Goal: Task Accomplishment & Management: Complete application form

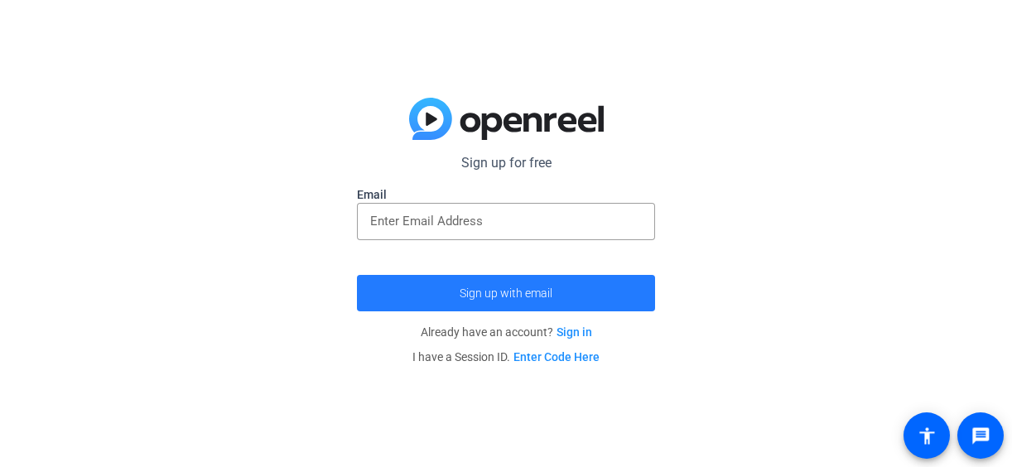
click at [475, 285] on span "submit" at bounding box center [506, 293] width 298 height 40
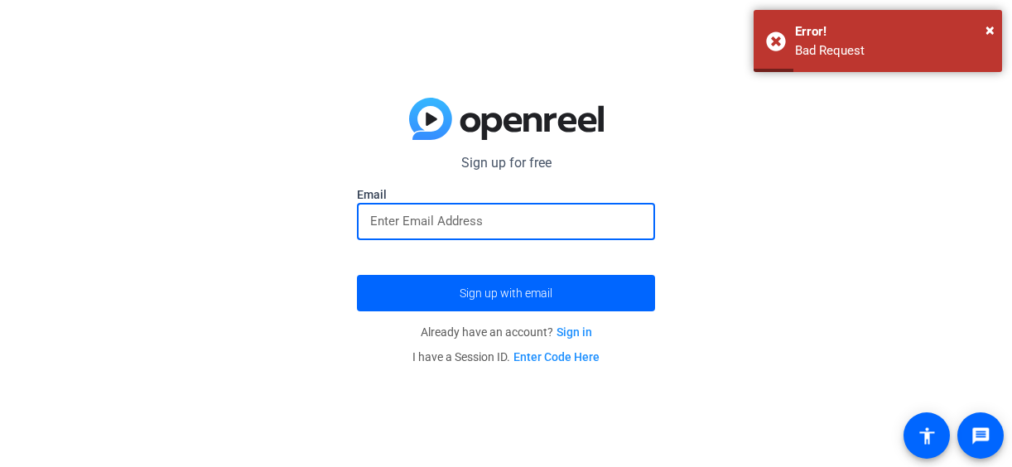
click at [503, 216] on input "email" at bounding box center [506, 221] width 272 height 20
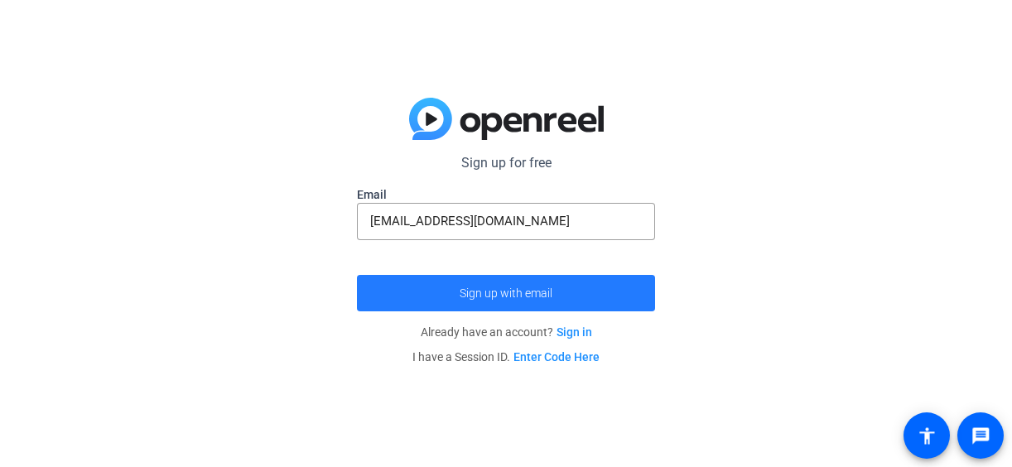
click at [425, 290] on span "submit" at bounding box center [506, 293] width 298 height 40
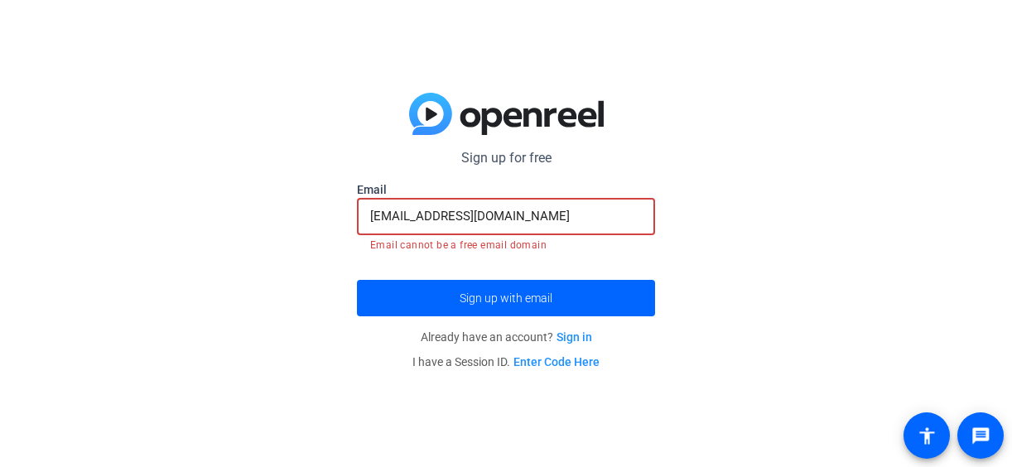
click at [588, 225] on input "[EMAIL_ADDRESS][DOMAIN_NAME]" at bounding box center [506, 216] width 272 height 20
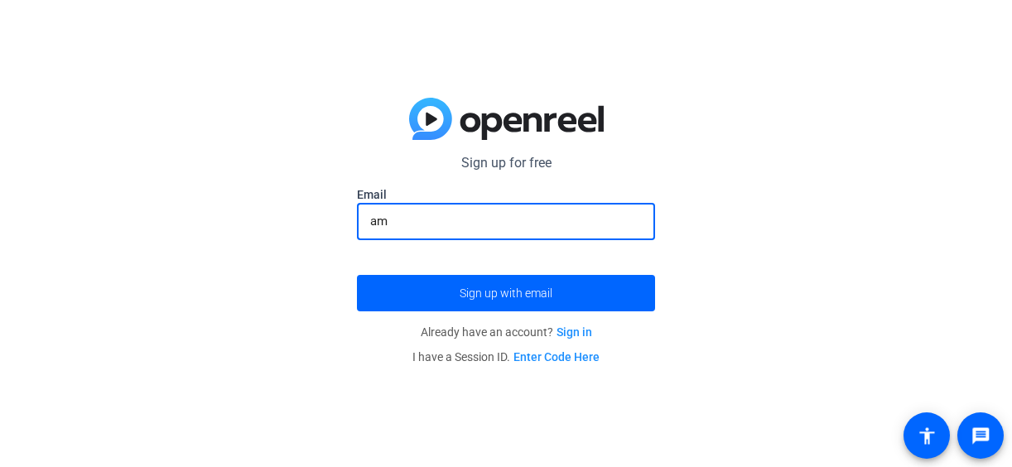
type input "a"
click at [555, 219] on input "email" at bounding box center [506, 221] width 272 height 20
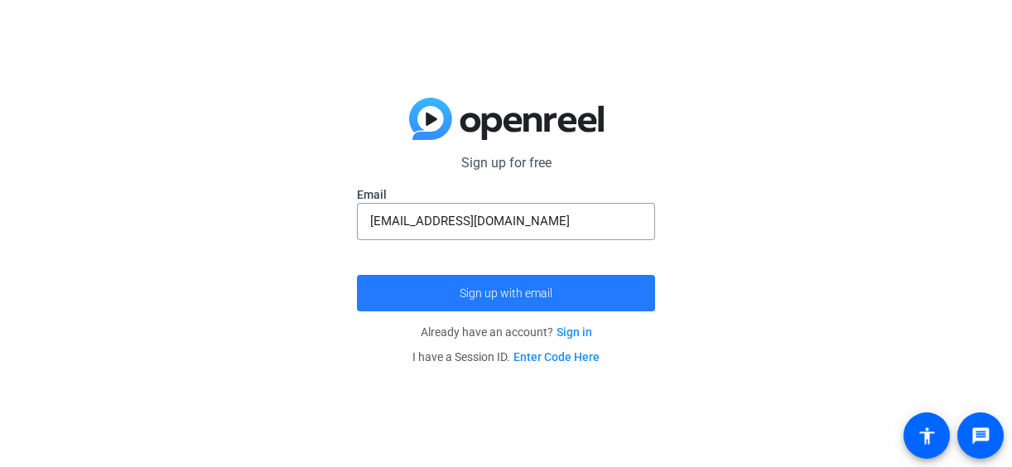
click at [550, 302] on span "submit" at bounding box center [506, 293] width 298 height 40
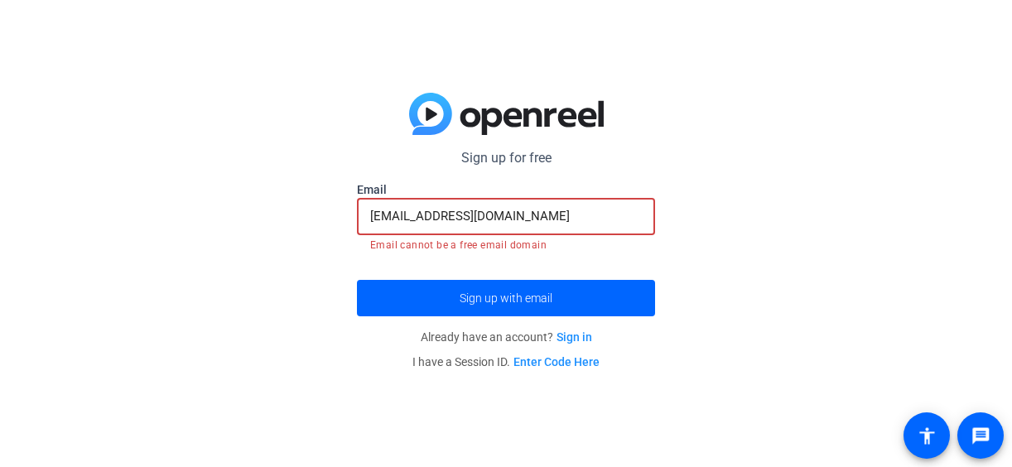
click at [604, 217] on input "[EMAIL_ADDRESS][DOMAIN_NAME]" at bounding box center [506, 216] width 272 height 20
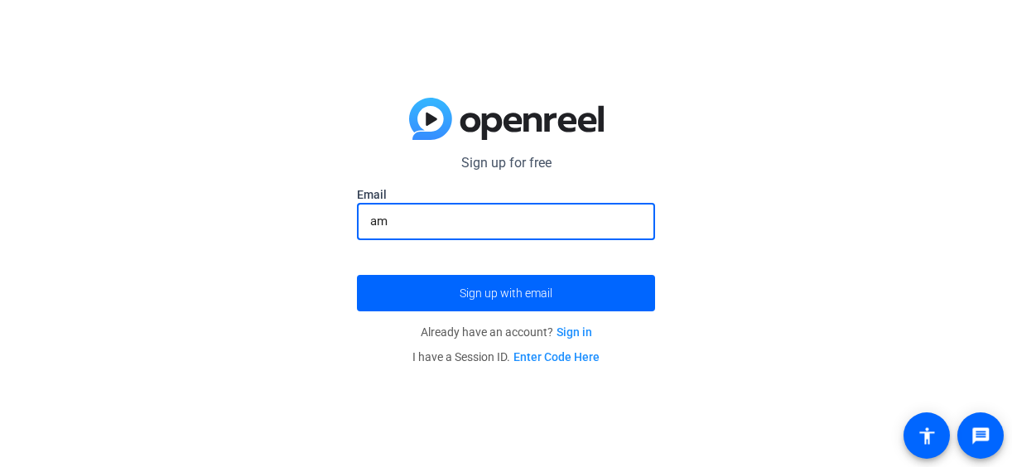
type input "a"
click at [604, 217] on input "email" at bounding box center [506, 221] width 272 height 20
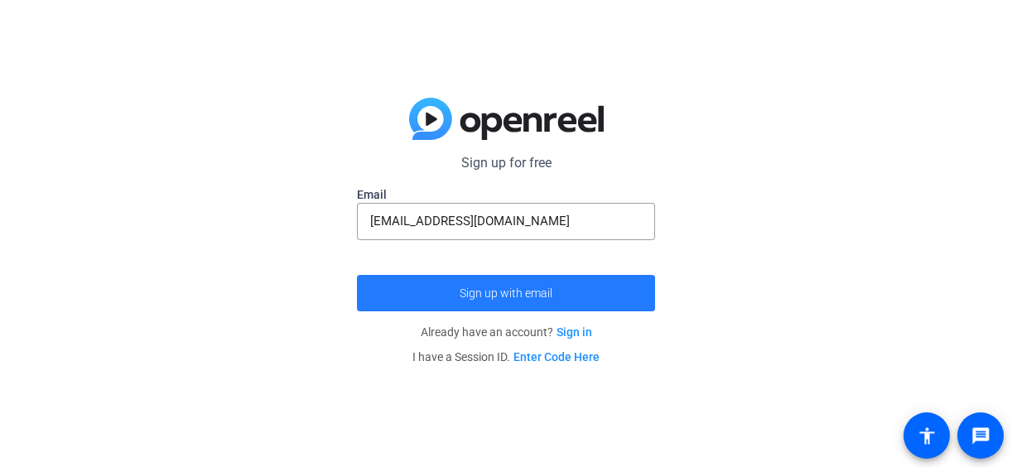
click at [568, 279] on span "submit" at bounding box center [506, 293] width 298 height 40
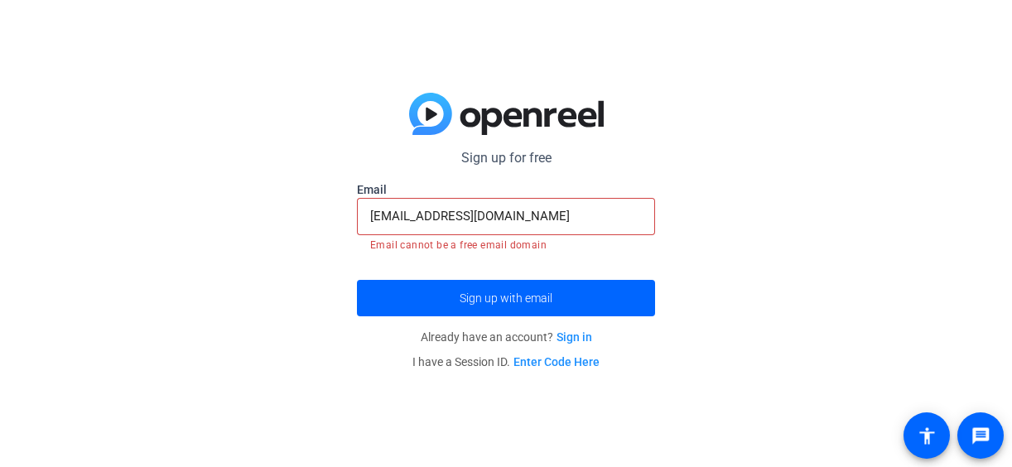
click at [603, 212] on input "[EMAIL_ADDRESS][DOMAIN_NAME]" at bounding box center [506, 216] width 272 height 20
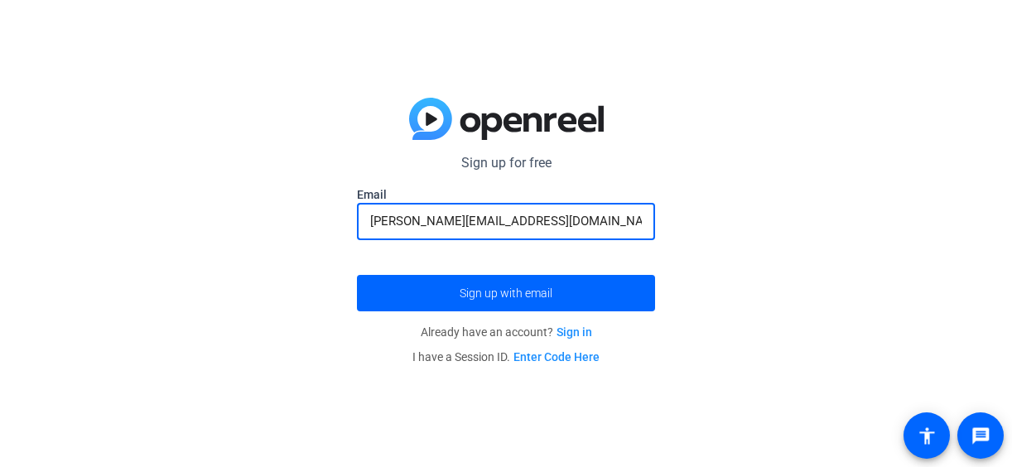
type input "[EMAIL_ADDRESS][DOMAIN_NAME]"
